Goal: Task Accomplishment & Management: Use online tool/utility

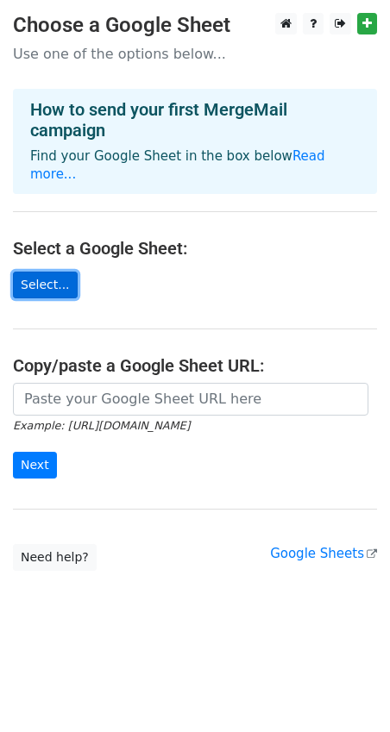
click at [28, 272] on link "Select..." at bounding box center [45, 285] width 65 height 27
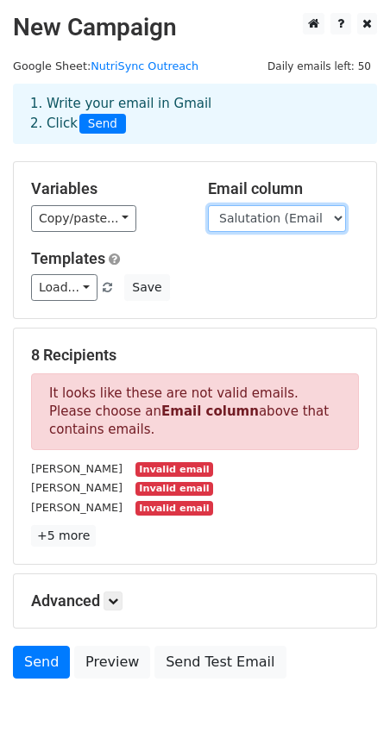
click at [277, 223] on select "Name Salutation (Email Greeting) Email Contact" at bounding box center [277, 218] width 138 height 27
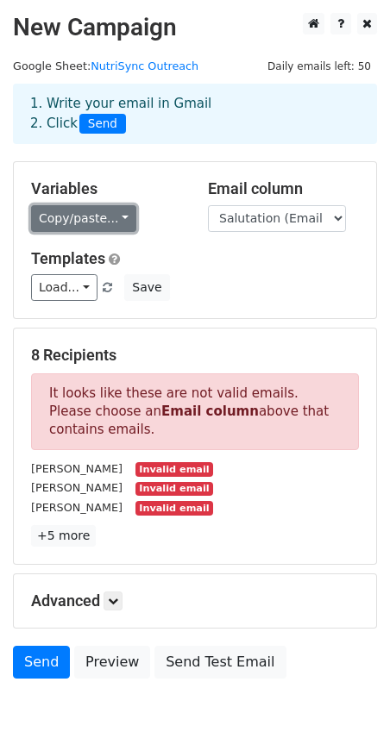
click at [105, 214] on link "Copy/paste..." at bounding box center [83, 218] width 105 height 27
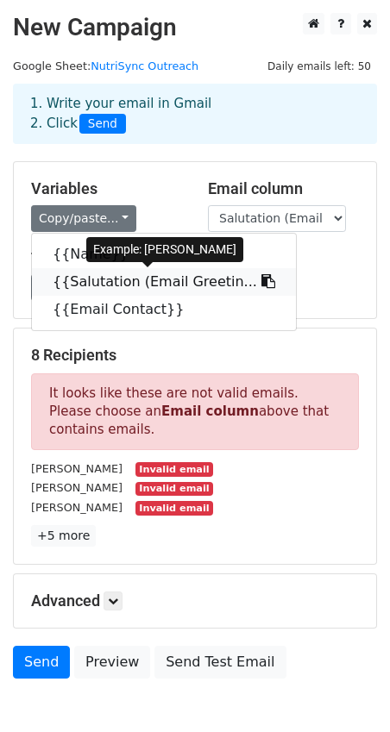
click at [96, 275] on link "{{Salutation (Email Greetin..." at bounding box center [164, 282] width 264 height 28
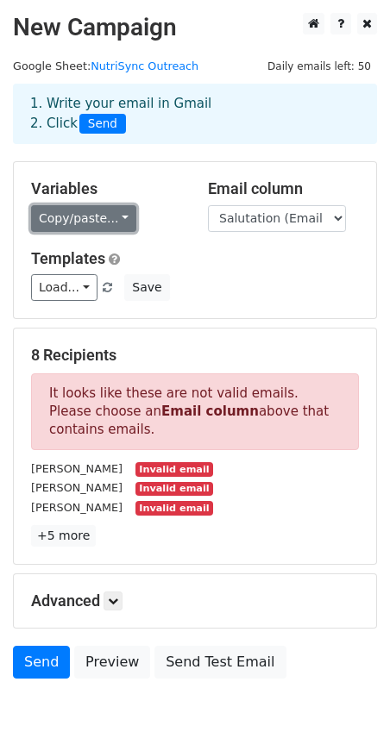
click at [67, 217] on link "Copy/paste..." at bounding box center [83, 218] width 105 height 27
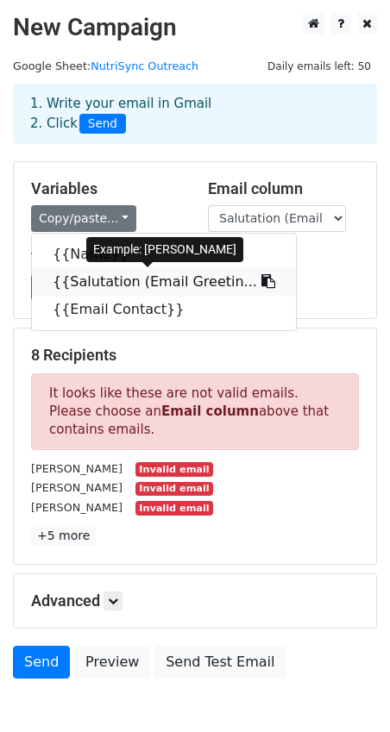
click at [66, 282] on link "{{Salutation (Email Greetin..." at bounding box center [164, 282] width 264 height 28
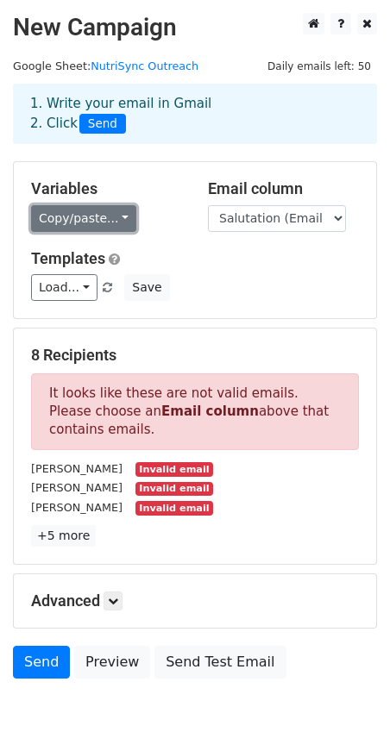
click at [67, 207] on link "Copy/paste..." at bounding box center [83, 218] width 105 height 27
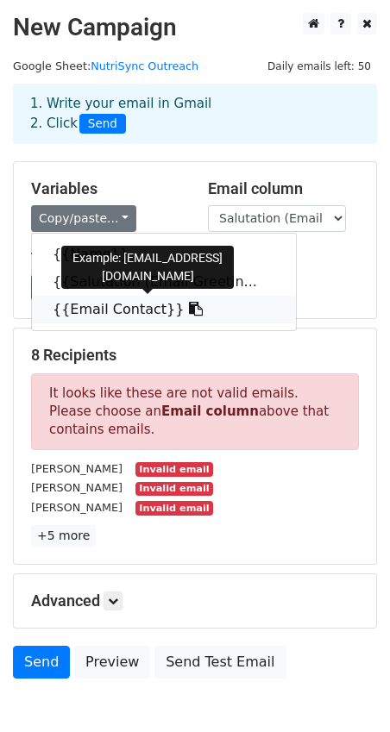
click at [72, 299] on link "{{Email Contact}}" at bounding box center [164, 310] width 264 height 28
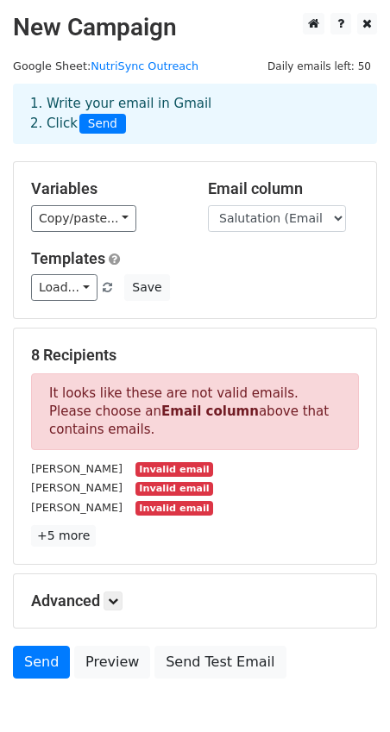
click at [178, 435] on p "It looks like these are not valid emails. Please choose an Email column above t…" at bounding box center [195, 411] width 328 height 77
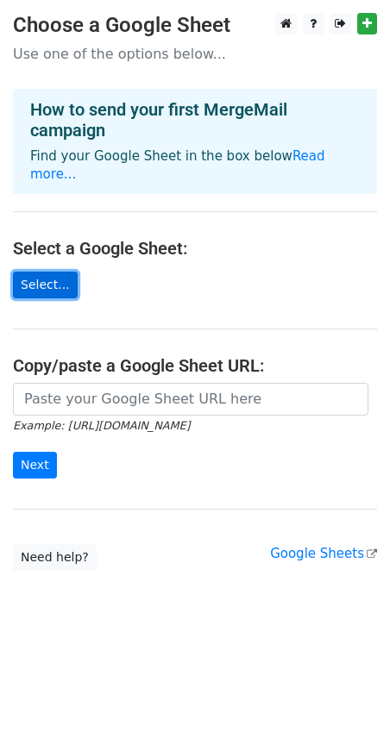
click at [47, 272] on link "Select..." at bounding box center [45, 285] width 65 height 27
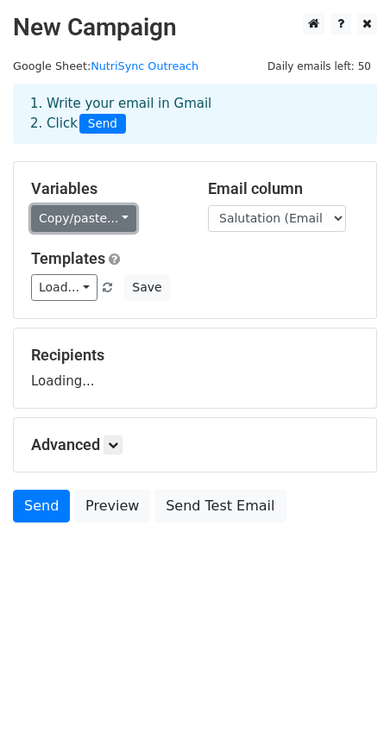
click at [94, 228] on link "Copy/paste..." at bounding box center [83, 218] width 105 height 27
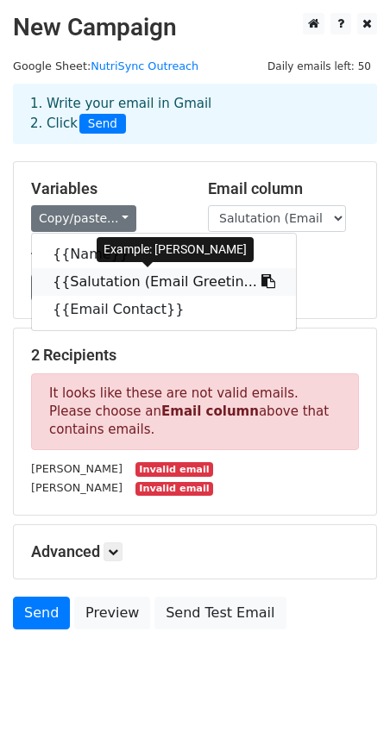
click at [81, 280] on link "{{Salutation (Email Greetin..." at bounding box center [164, 282] width 264 height 28
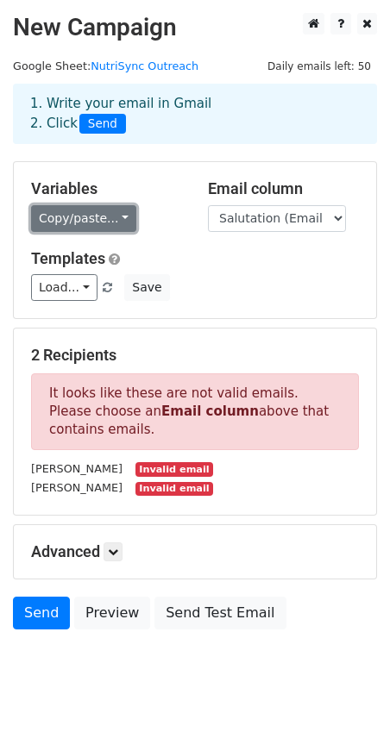
click at [75, 217] on link "Copy/paste..." at bounding box center [83, 218] width 105 height 27
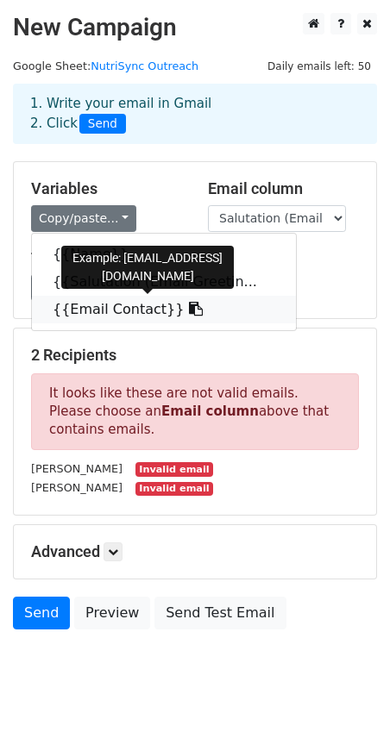
click at [65, 308] on link "{{Email Contact}}" at bounding box center [164, 310] width 264 height 28
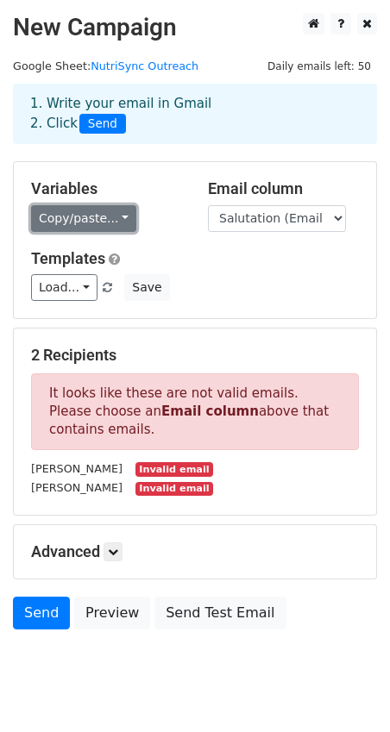
click at [49, 219] on link "Copy/paste..." at bounding box center [83, 218] width 105 height 27
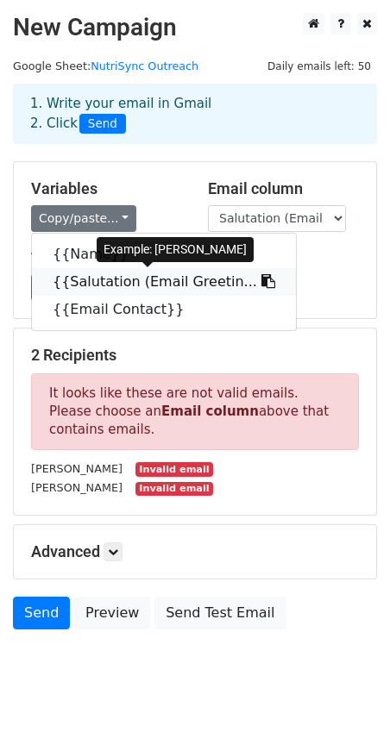
click at [81, 285] on link "{{Salutation (Email Greetin..." at bounding box center [164, 282] width 264 height 28
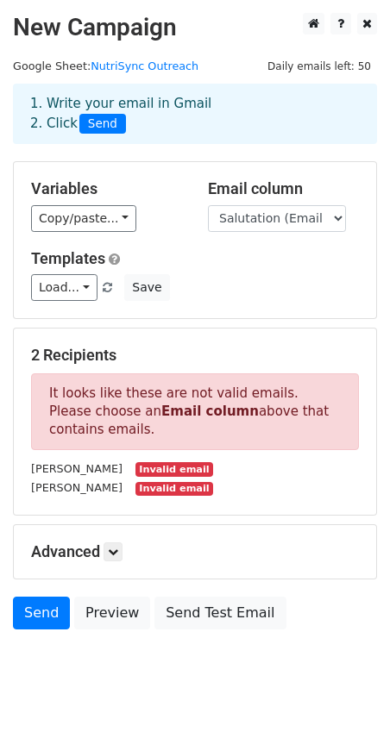
click at [170, 420] on p "It looks like these are not valid emails. Please choose an Email column above t…" at bounding box center [195, 411] width 328 height 77
click at [161, 406] on strong "Email column" at bounding box center [209, 411] width 97 height 16
click at [73, 485] on small "Mr. Toolsidass" at bounding box center [76, 487] width 91 height 13
click at [40, 483] on small "Mr. Toolsidass" at bounding box center [76, 487] width 91 height 13
click at [40, 481] on small "Mr. Toolsidass" at bounding box center [76, 487] width 91 height 13
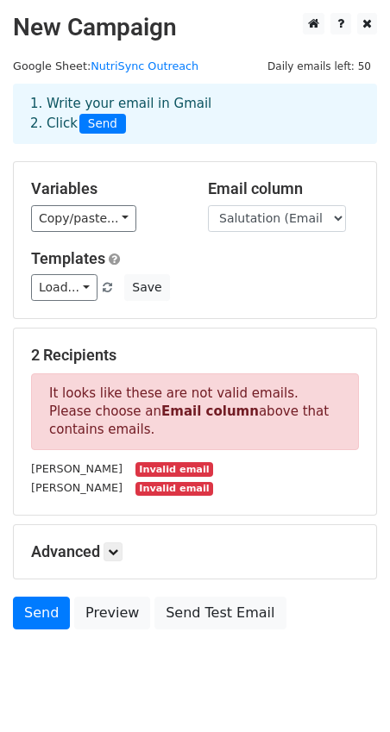
click at [129, 459] on div "Mr. Ali Invalid email" at bounding box center [194, 469] width 353 height 20
click at [284, 229] on select "Name Salutation (Email Greeting) Email Contact" at bounding box center [277, 218] width 138 height 27
click at [253, 216] on select "Name Salutation (Email Greeting) Email Contact" at bounding box center [277, 218] width 138 height 27
select select "Email Contact"
click at [208, 205] on select "Name Salutation (Email Greeting) Email Contact" at bounding box center [277, 218] width 138 height 27
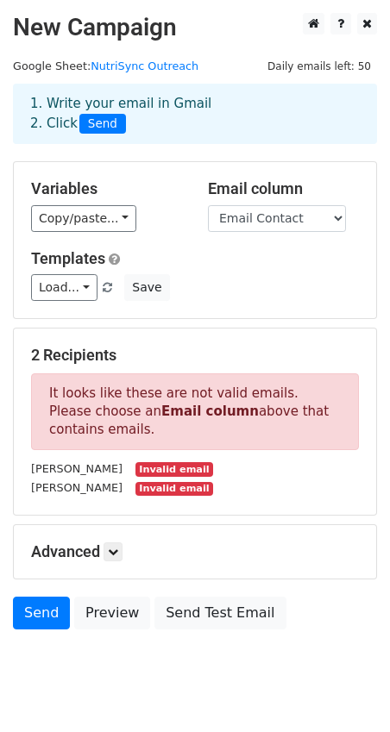
click at [234, 307] on div "Variables Copy/paste... {{Name}} {{Salutation (Email Greetin... {{Email Contact…" at bounding box center [195, 240] width 362 height 156
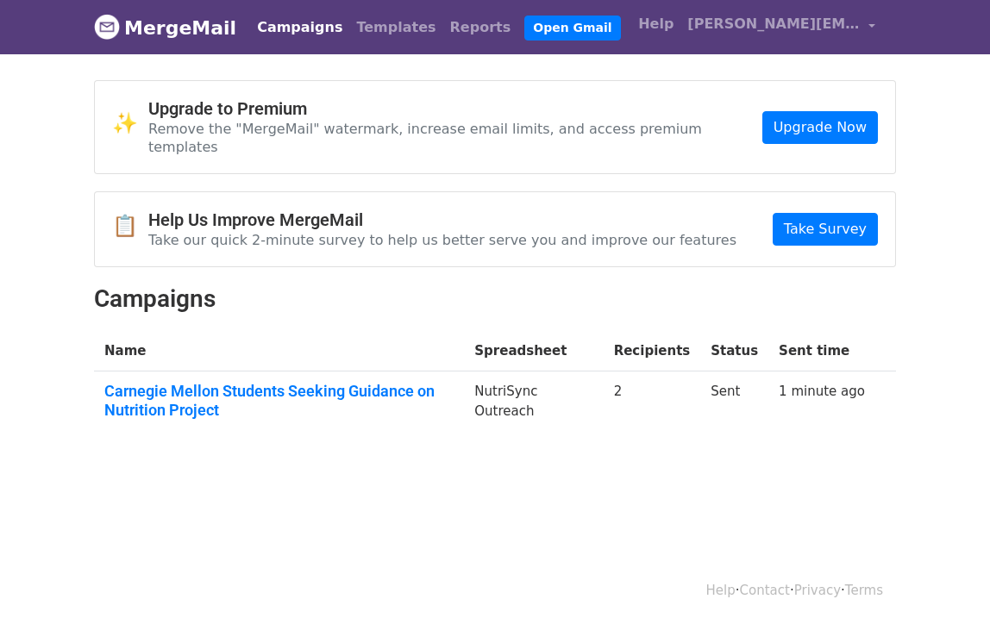
drag, startPoint x: 635, startPoint y: 368, endPoint x: 673, endPoint y: 368, distance: 37.9
click at [610, 372] on td "2" at bounding box center [651, 405] width 97 height 66
click at [610, 122] on link "Upgrade Now" at bounding box center [820, 127] width 116 height 33
click at [322, 387] on link "Carnegie Mellon Students Seeking Guidance on Nutrition Project" at bounding box center [278, 400] width 349 height 37
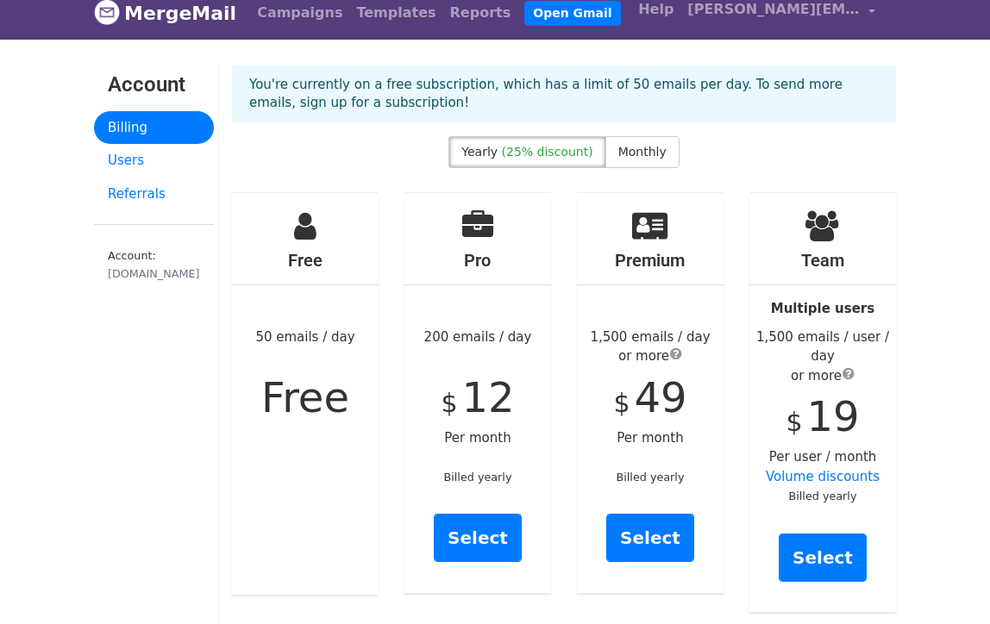
scroll to position [20, 0]
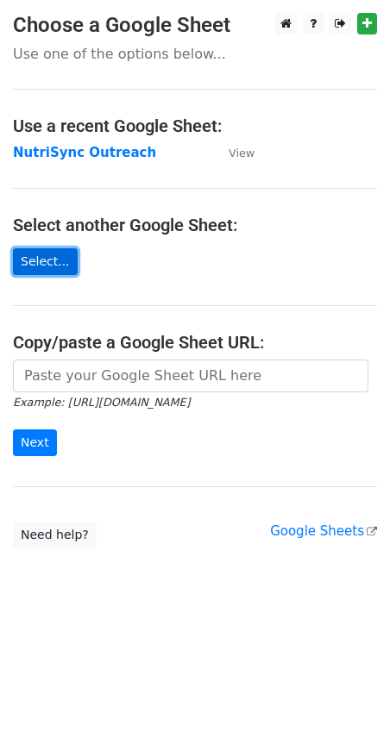
click at [40, 267] on link "Select..." at bounding box center [45, 261] width 65 height 27
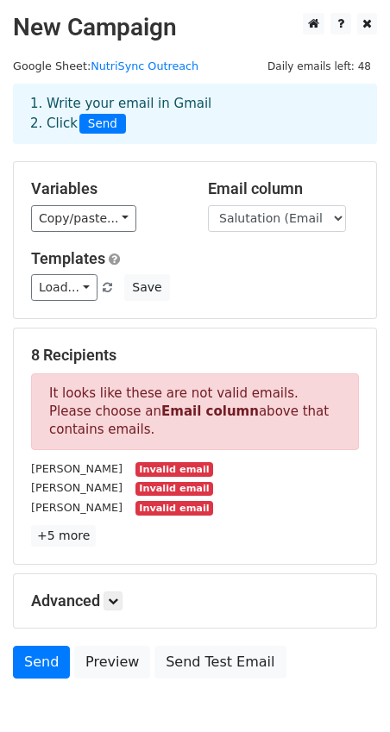
scroll to position [89, 0]
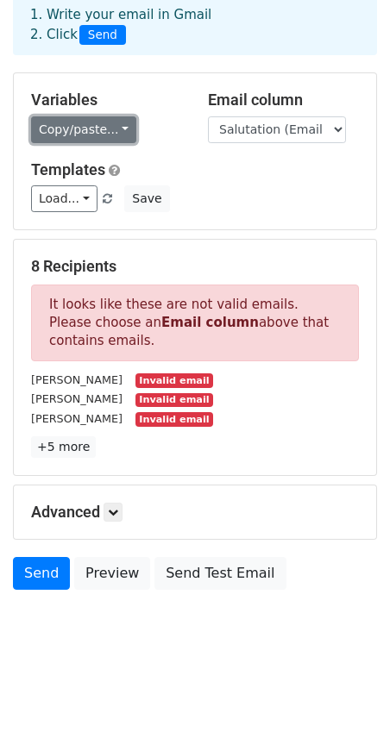
click at [83, 125] on link "Copy/paste..." at bounding box center [83, 129] width 105 height 27
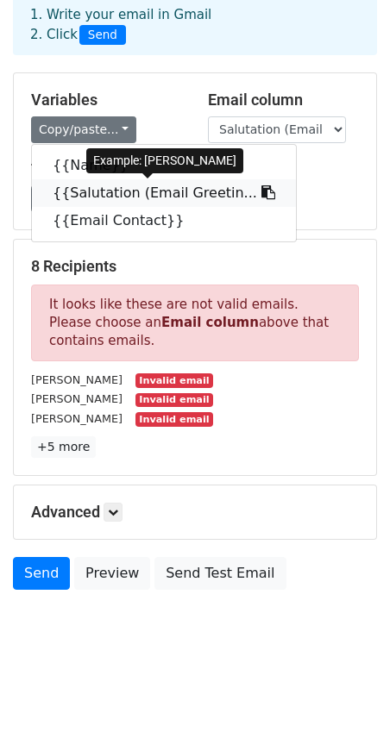
click at [77, 188] on link "{{Salutation (Email Greetin..." at bounding box center [164, 193] width 264 height 28
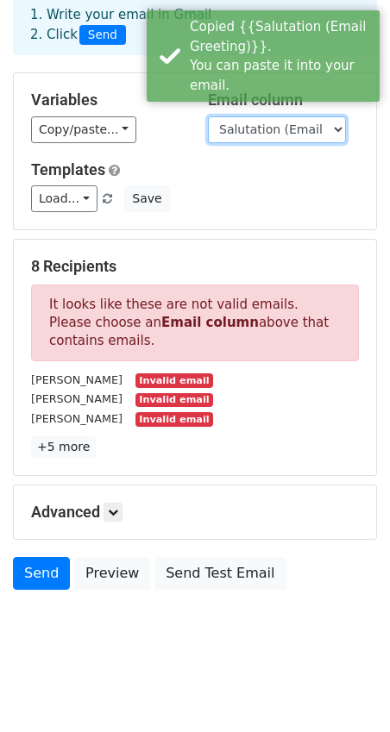
click at [298, 126] on select "Name Salutation (Email Greeting) Email Contact" at bounding box center [277, 129] width 138 height 27
select select "Email Contact"
click at [208, 116] on select "Name Salutation (Email Greeting) Email Contact" at bounding box center [277, 129] width 138 height 27
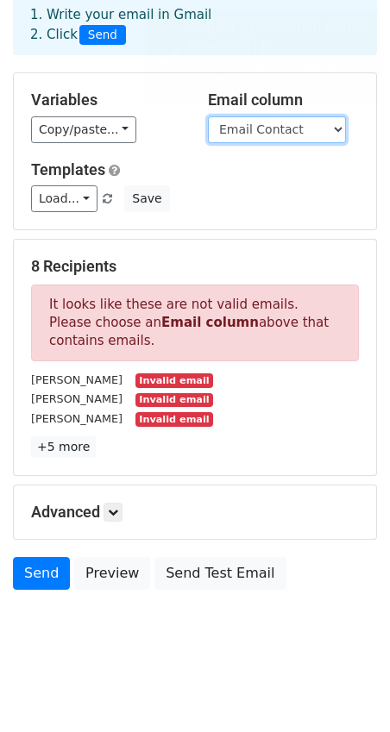
scroll to position [0, 0]
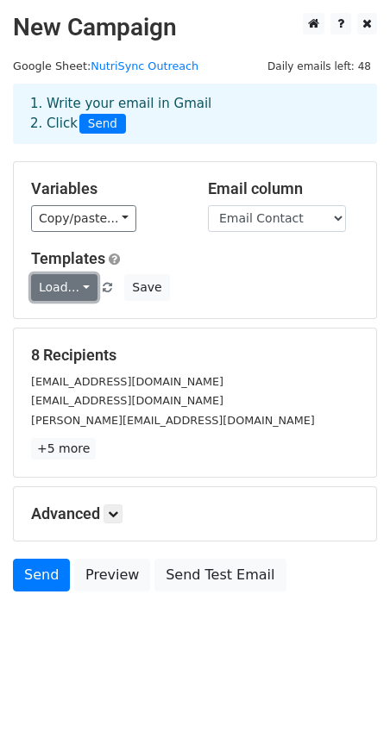
click at [66, 292] on link "Load..." at bounding box center [64, 287] width 66 height 27
click at [228, 271] on div "Templates Load... No templates saved Save" at bounding box center [194, 275] width 353 height 53
